Goal: Information Seeking & Learning: Learn about a topic

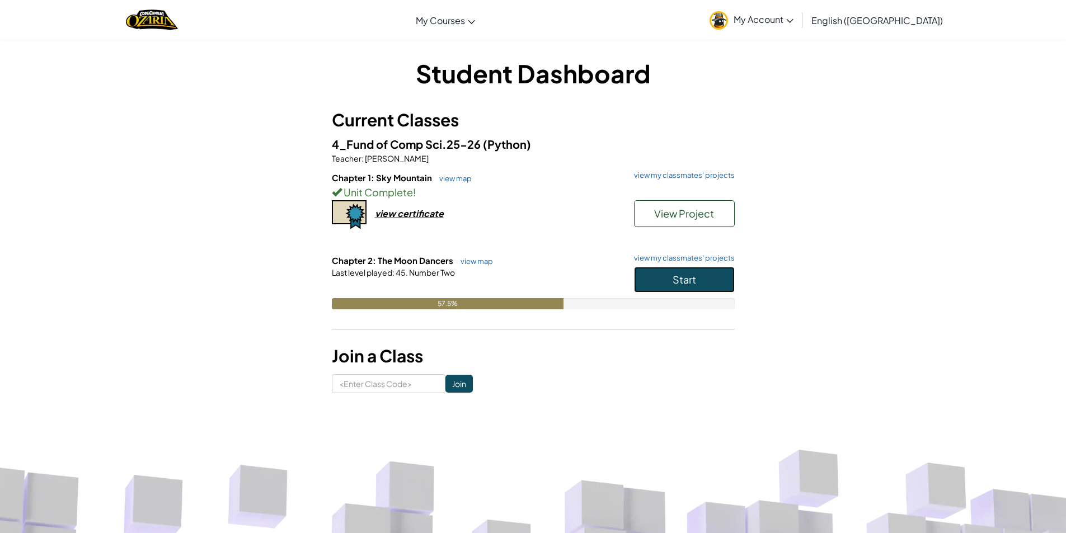
click at [649, 283] on button "Start" at bounding box center [684, 280] width 101 height 26
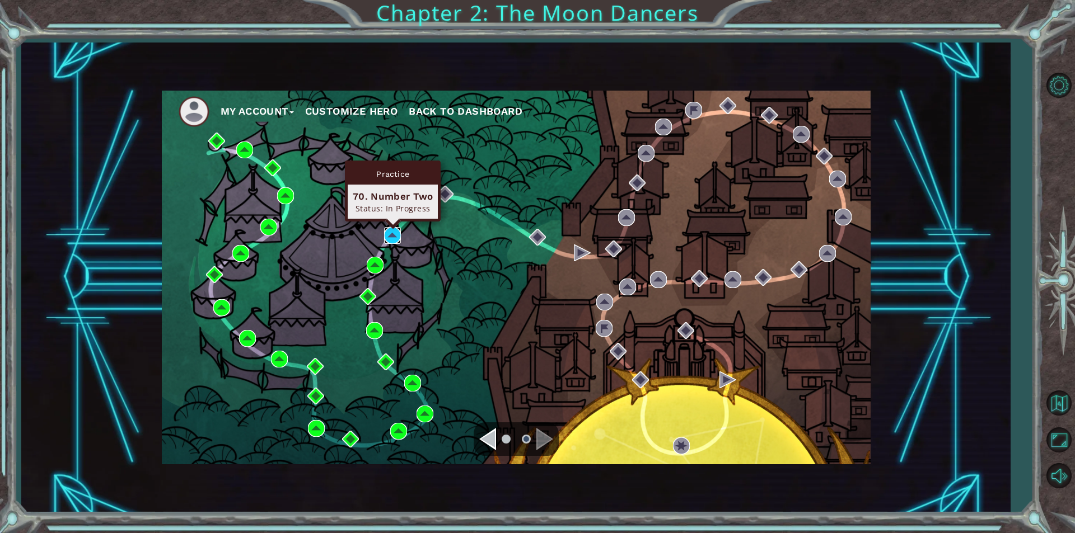
click at [391, 236] on img at bounding box center [392, 235] width 17 height 17
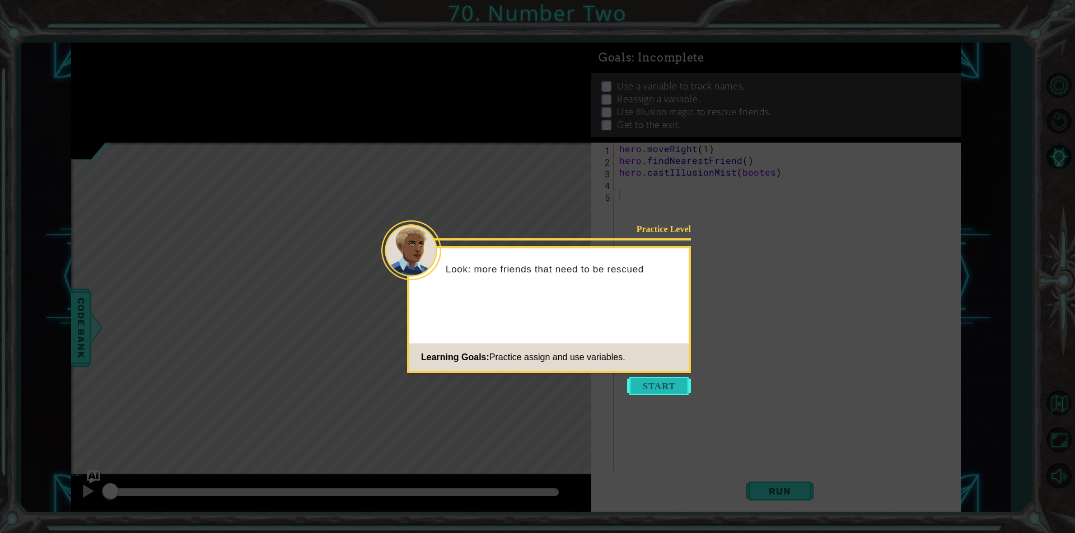
click at [665, 384] on button "Start" at bounding box center [659, 386] width 64 height 18
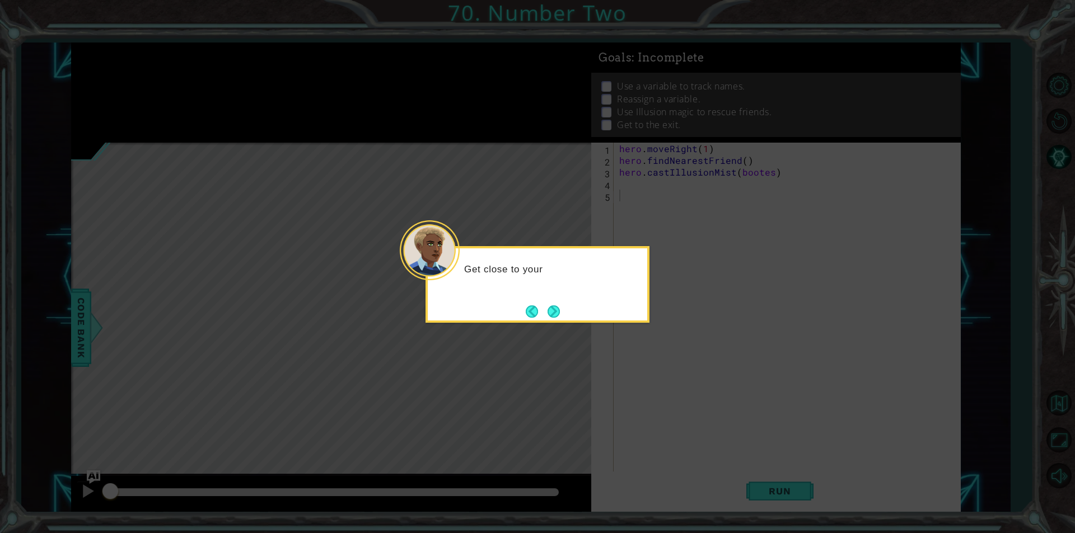
click at [571, 318] on div "Get close to your" at bounding box center [537, 284] width 224 height 77
click at [550, 316] on button "Next" at bounding box center [553, 312] width 12 height 12
click at [554, 315] on button "Next" at bounding box center [553, 312] width 12 height 12
click at [554, 315] on div "Level Map" at bounding box center [329, 308] width 517 height 330
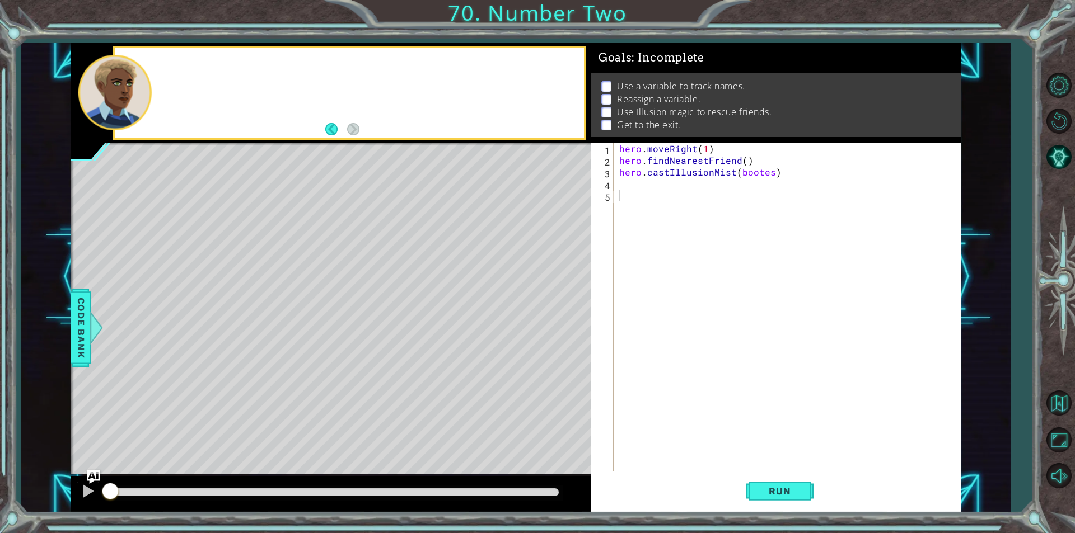
click at [554, 315] on div "Level Map" at bounding box center [329, 308] width 517 height 330
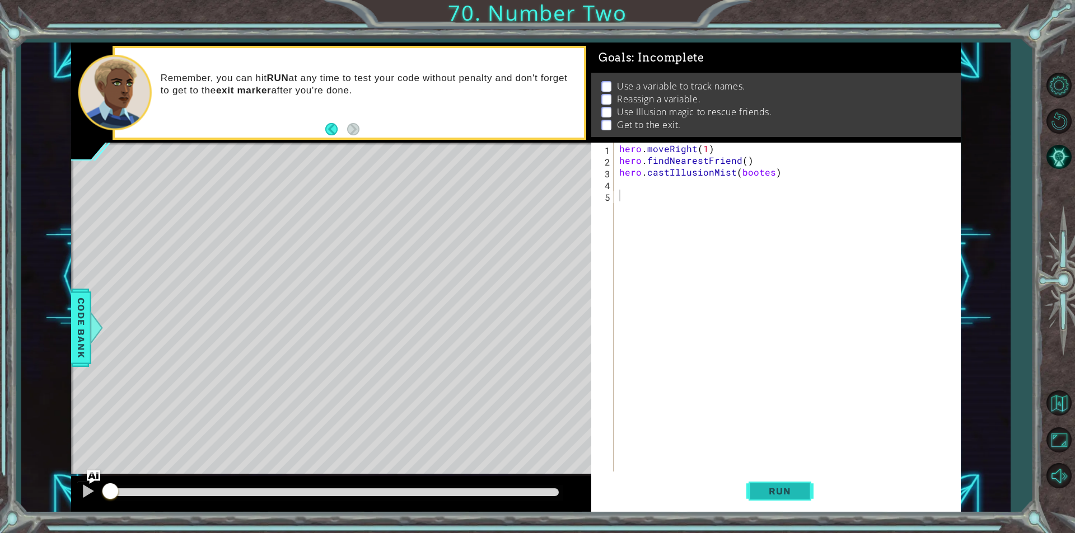
click at [791, 493] on span "Run" at bounding box center [779, 491] width 44 height 11
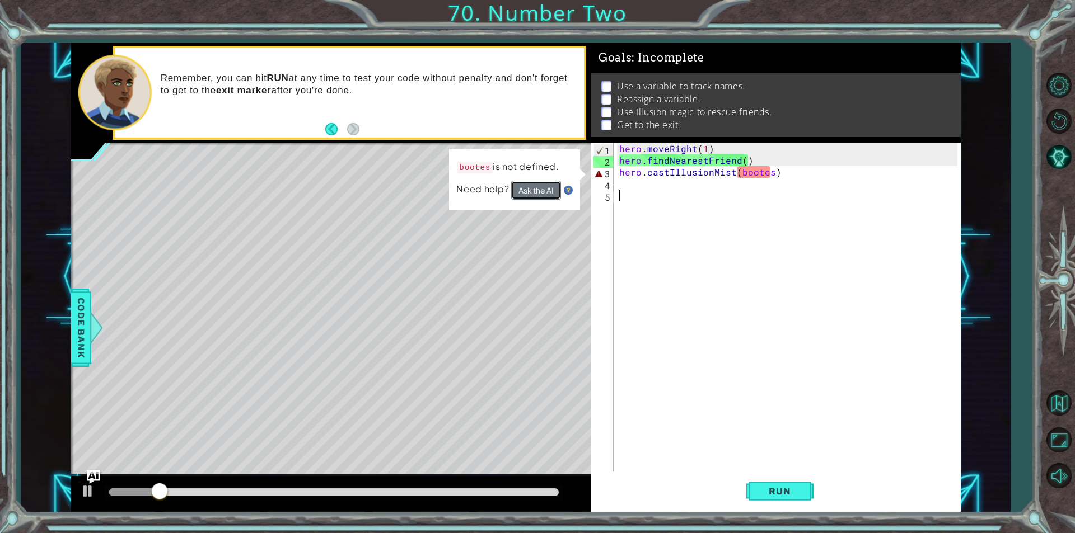
click at [546, 198] on button "Ask the AI" at bounding box center [536, 190] width 50 height 19
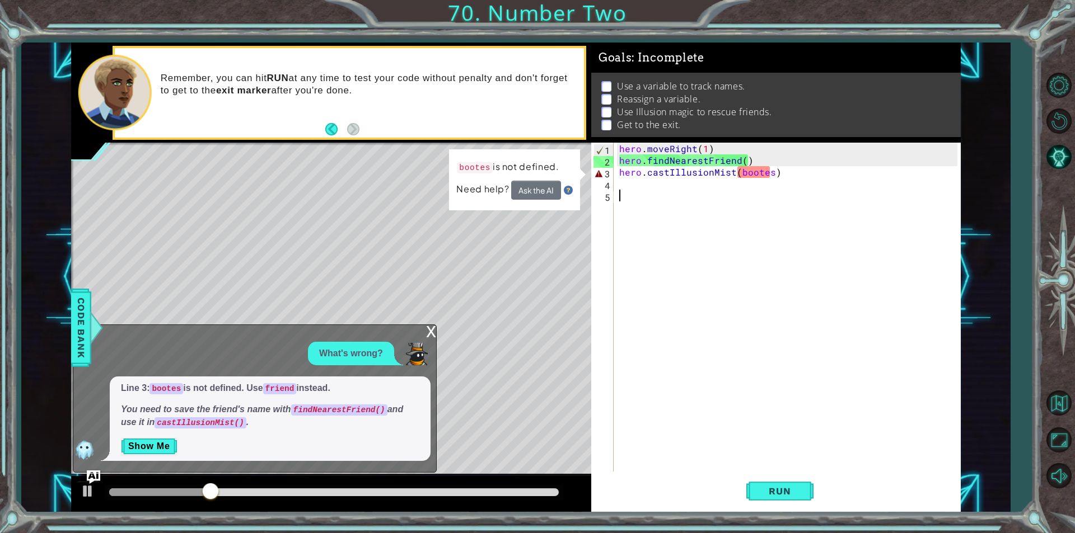
click at [771, 170] on div "hero . moveRight ( 1 ) hero . findNearestFriend ( ) hero . castIllusionMist ( b…" at bounding box center [790, 319] width 346 height 353
click at [764, 161] on div "hero . moveRight ( 1 ) hero . findNearestFriend ( ) hero . castIllusionMist ( b…" at bounding box center [790, 319] width 346 height 353
click at [770, 172] on div "hero . moveRight ( 1 ) hero . findNearestFriend ( ) hero . castIllusionMist ( b…" at bounding box center [790, 319] width 346 height 353
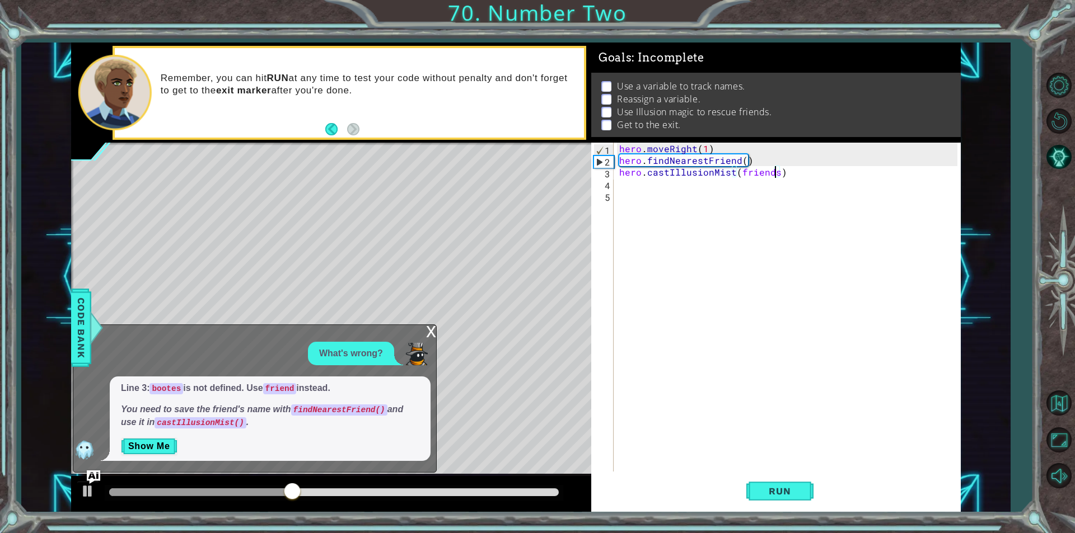
scroll to position [0, 9]
click at [780, 501] on button "Run" at bounding box center [779, 491] width 67 height 37
click at [833, 190] on div "hero.findNearest Friend press enter" at bounding box center [835, 199] width 212 height 40
click at [783, 491] on span "Run" at bounding box center [779, 491] width 44 height 11
click at [417, 343] on div "What's wrong?" at bounding box center [251, 354] width 357 height 24
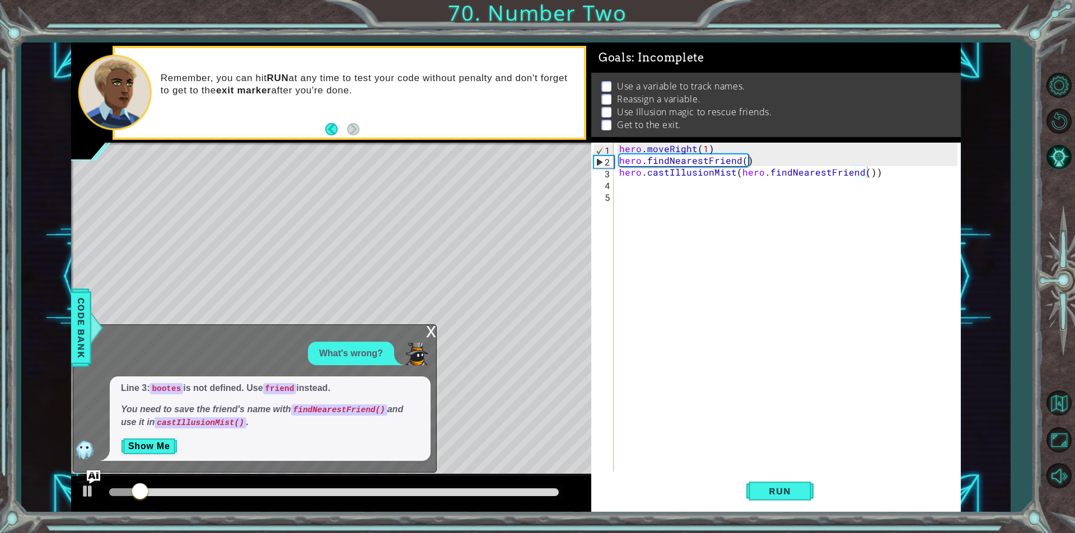
click at [421, 334] on div "x What's wrong? Line 3: bootes is not defined. Use friend instead. You need to …" at bounding box center [255, 399] width 364 height 148
click at [425, 331] on div "x What's wrong? Line 3: bootes is not defined. Use friend instead. You need to …" at bounding box center [255, 399] width 364 height 148
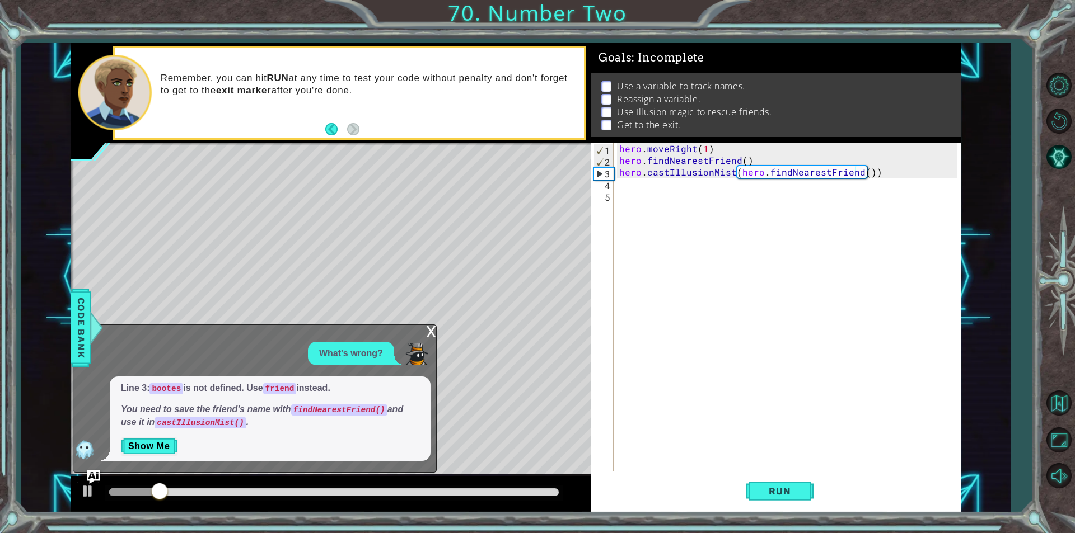
click at [426, 332] on div "x" at bounding box center [431, 330] width 10 height 11
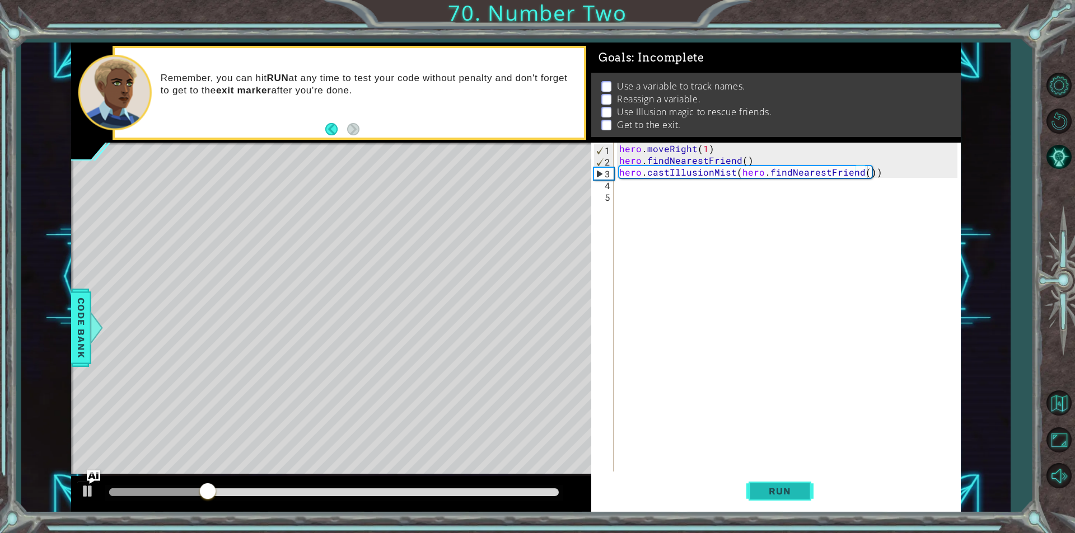
click at [752, 482] on button "Run" at bounding box center [779, 491] width 67 height 37
drag, startPoint x: 883, startPoint y: 175, endPoint x: 735, endPoint y: 176, distance: 147.8
click at [735, 176] on div "hero . moveRight ( 1 ) hero . findNearestFriend ( ) hero . castIllusionMist ( h…" at bounding box center [790, 319] width 346 height 353
click at [764, 491] on span "Run" at bounding box center [779, 491] width 44 height 11
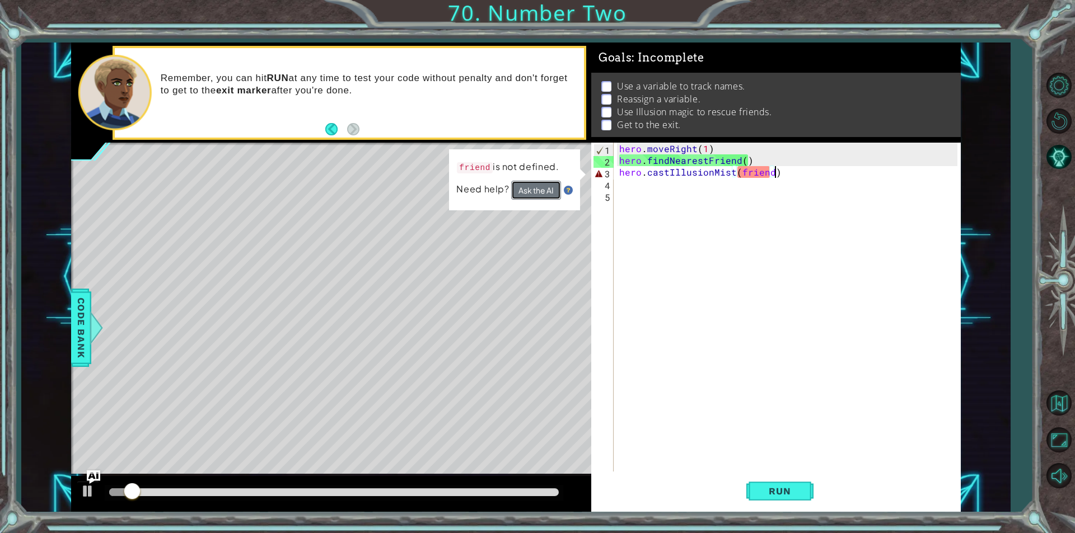
click at [534, 190] on button "Ask the AI" at bounding box center [536, 190] width 50 height 19
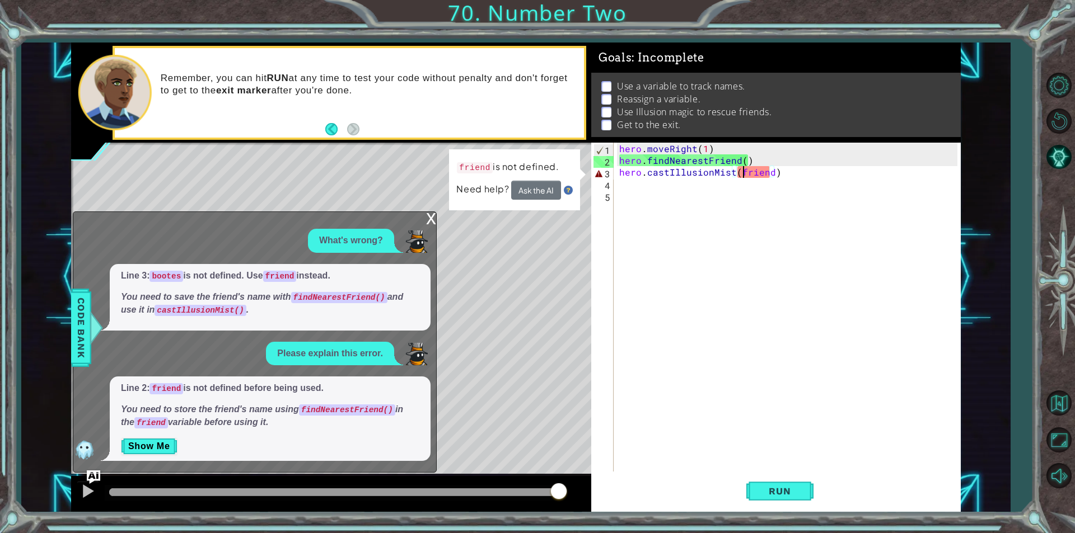
click at [744, 174] on div "hero . moveRight ( 1 ) hero . findNearestFriend ( ) hero . castIllusionMist ( f…" at bounding box center [790, 319] width 346 height 353
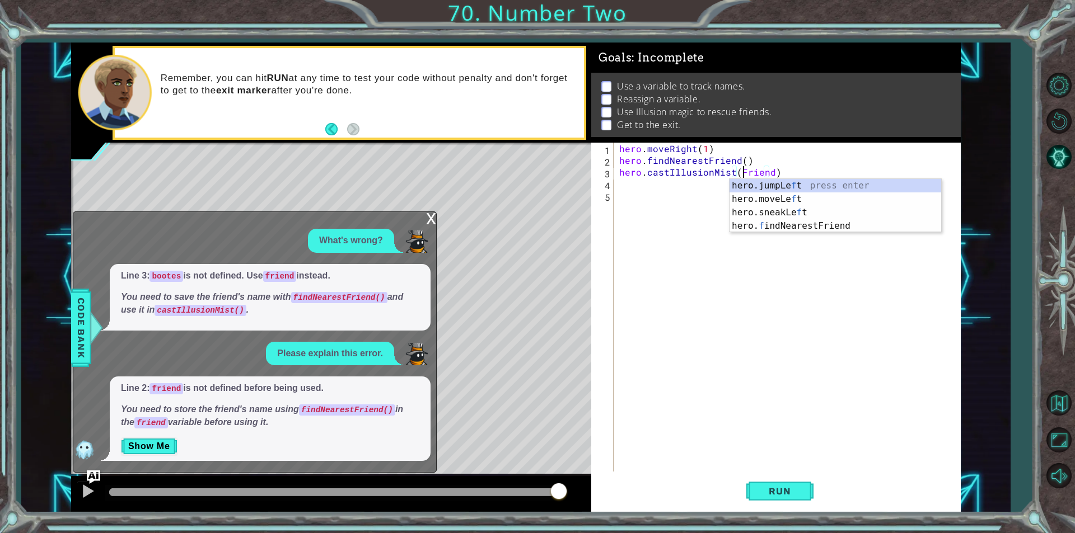
scroll to position [0, 7]
type textarea "hero.castIllusionMist(Friend)"
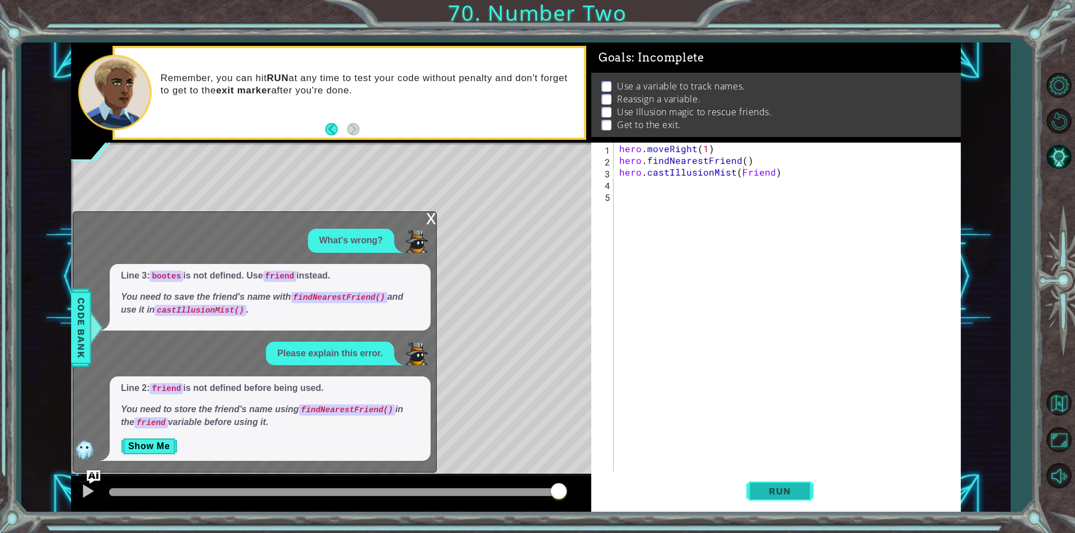
click at [757, 475] on button "Run" at bounding box center [779, 491] width 67 height 37
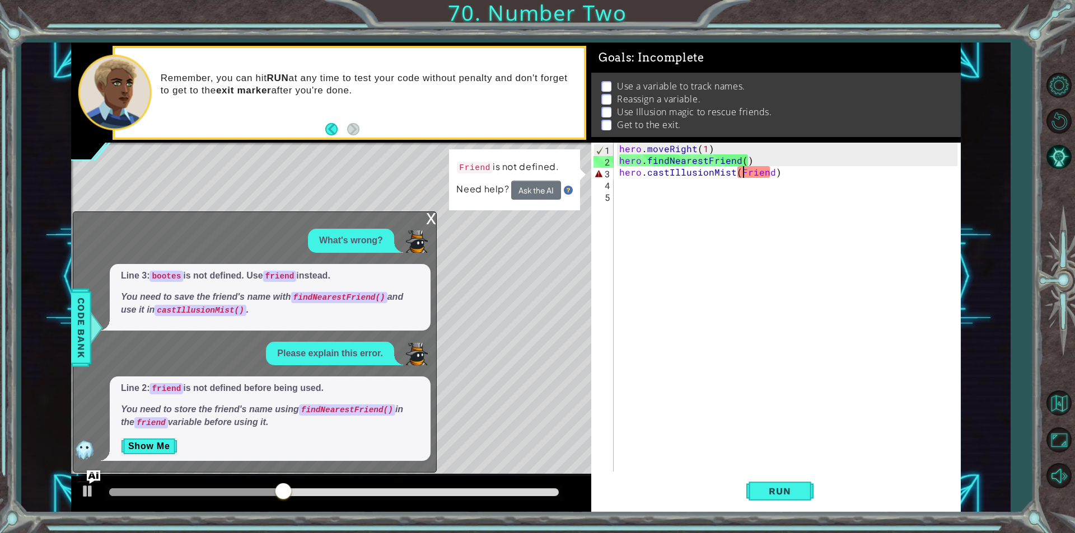
drag, startPoint x: 421, startPoint y: 218, endPoint x: 455, endPoint y: 213, distance: 34.5
click at [425, 218] on div "x What's wrong? Line 3: bootes is not defined. Use friend instead. You need to …" at bounding box center [255, 342] width 364 height 261
click at [429, 229] on div "What's wrong?" at bounding box center [251, 241] width 357 height 24
